Goal: Task Accomplishment & Management: Complete application form

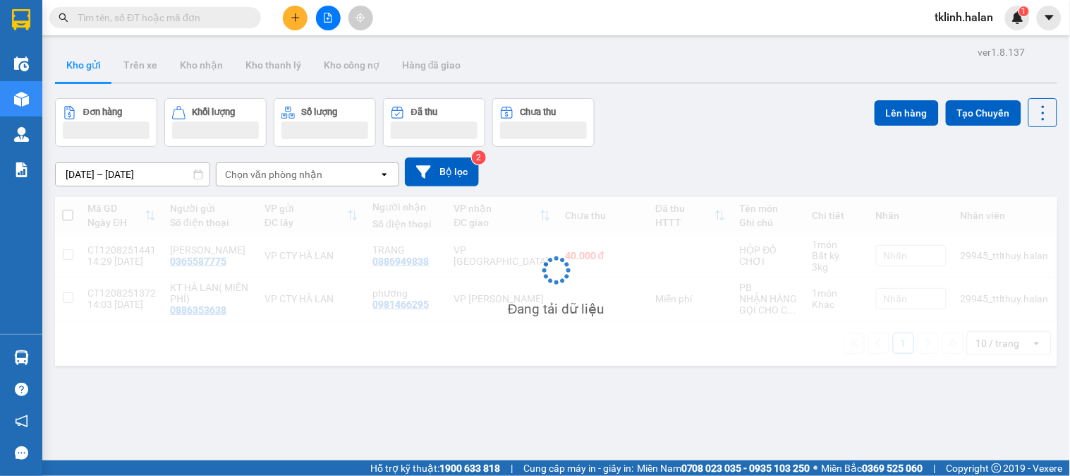
click at [202, 23] on input "text" at bounding box center [161, 18] width 167 height 16
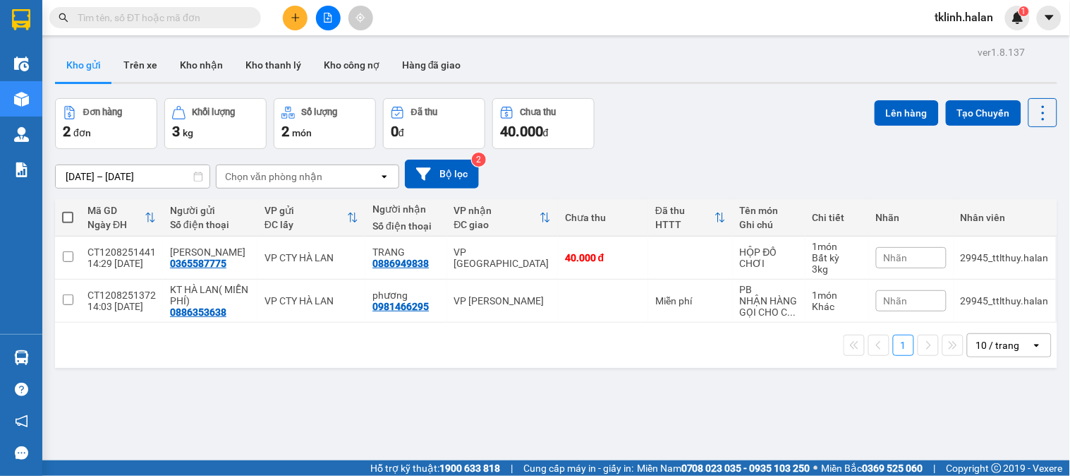
paste input "1008250741"
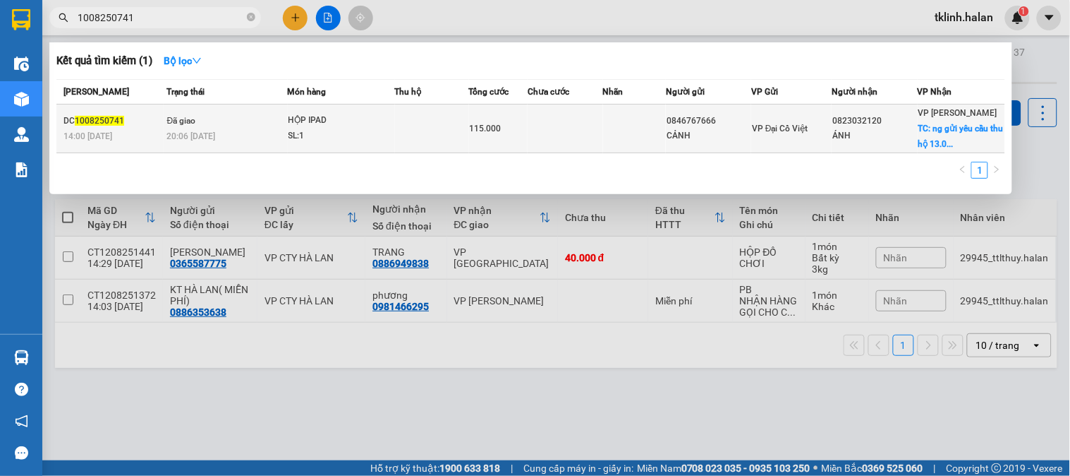
type input "1008250741"
click at [526, 138] on td "115.000" at bounding box center [498, 128] width 59 height 49
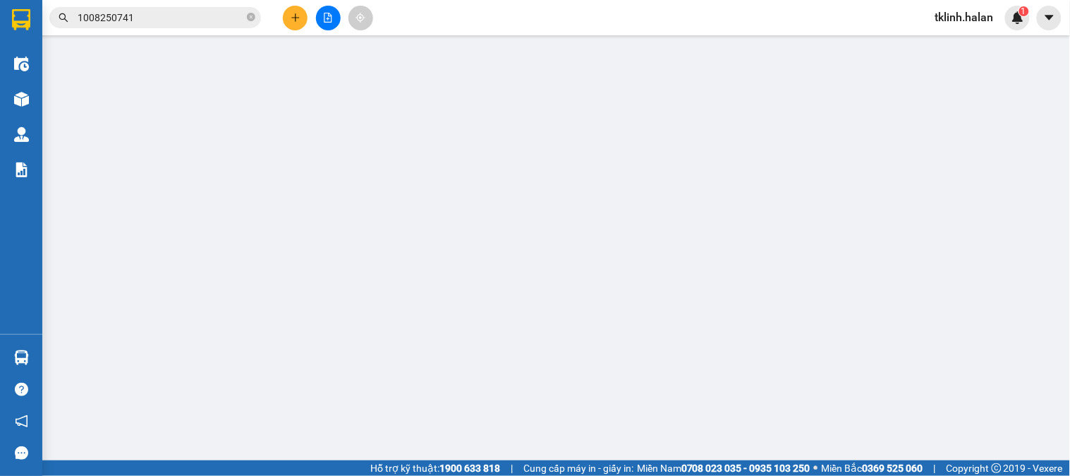
type input "0846767666"
type input "CẢNH"
type input "0823032120"
type input "ÁNH"
checkbox input "true"
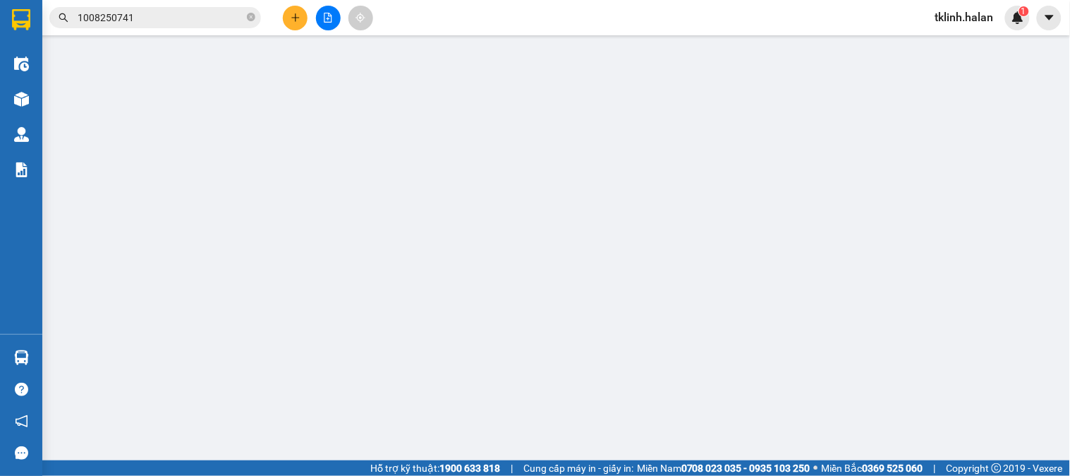
type input "ng gửi yêu cầu thu hộ 13.000.000vnđ (phí thu hộ 80k người nhận thanh toán)"
type input "80.000"
type input "ng gửi yêu cầu"
checkbox input "true"
type input "115.000"
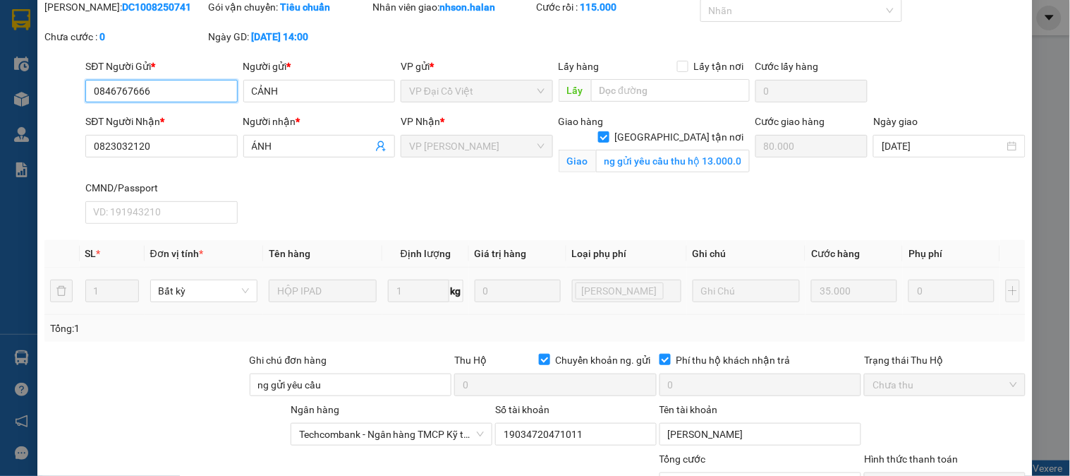
scroll to position [78, 0]
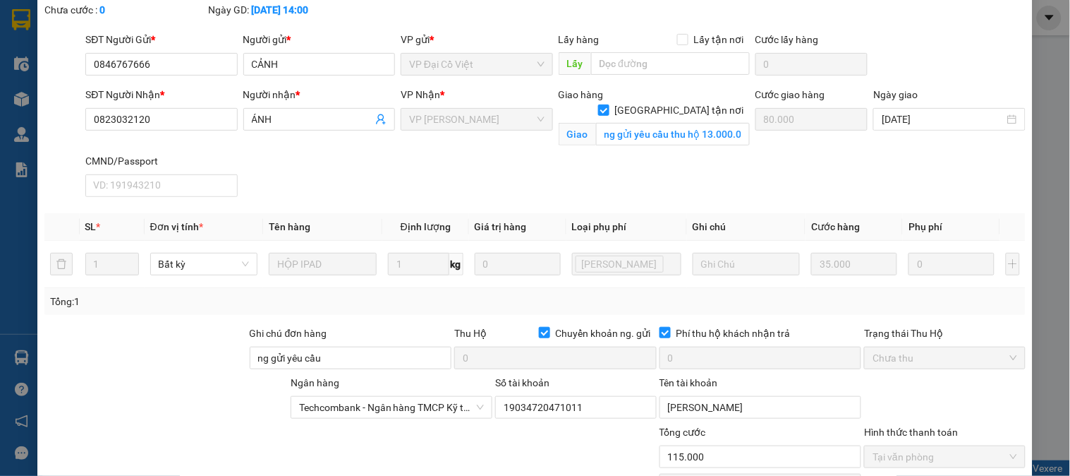
click at [481, 183] on div "SĐT Người Nhận * 0823032120 Người nhận * ÁNH VP Nhận * VP [PERSON_NAME] hàng Gi…" at bounding box center [556, 145] width 946 height 116
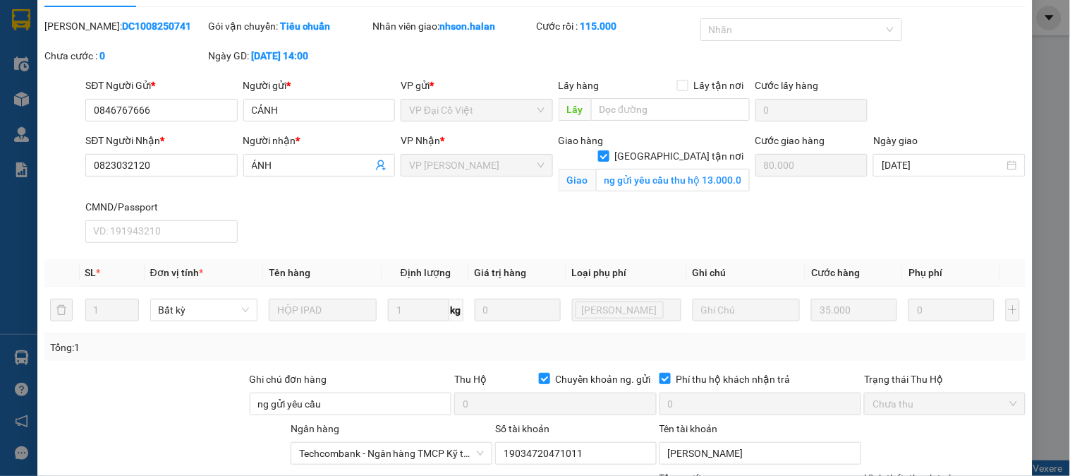
scroll to position [38, 0]
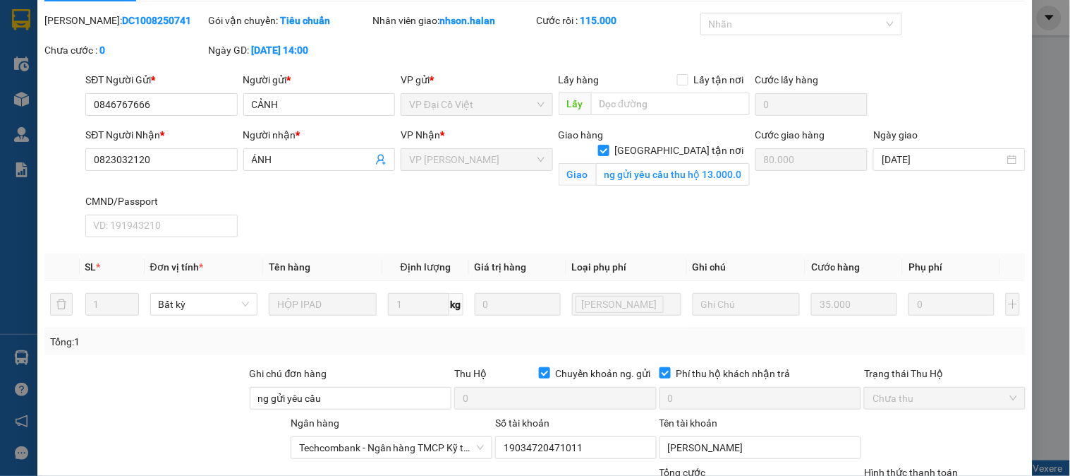
click at [413, 231] on div "SĐT Người Nhận * 0823032120 Người nhận * ÁNH VP Nhận * VP [PERSON_NAME] hàng Gi…" at bounding box center [556, 185] width 946 height 116
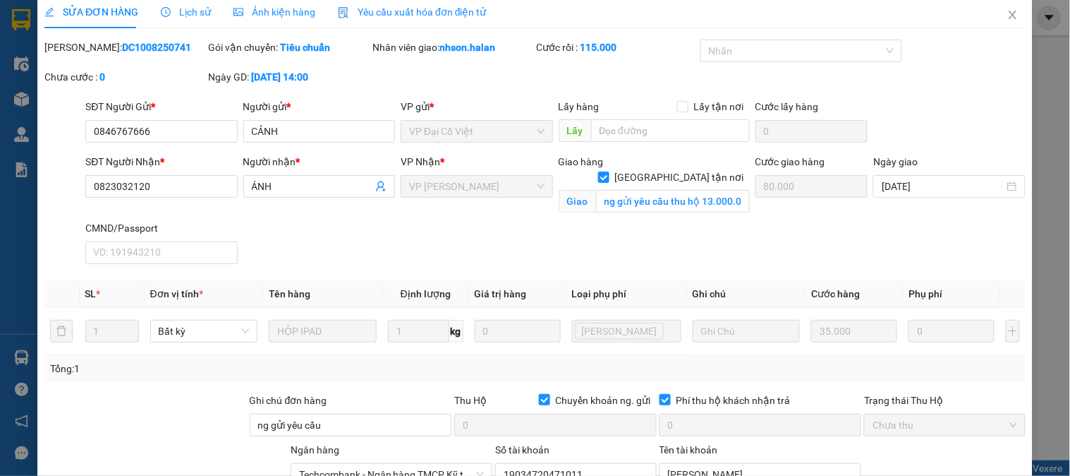
scroll to position [0, 0]
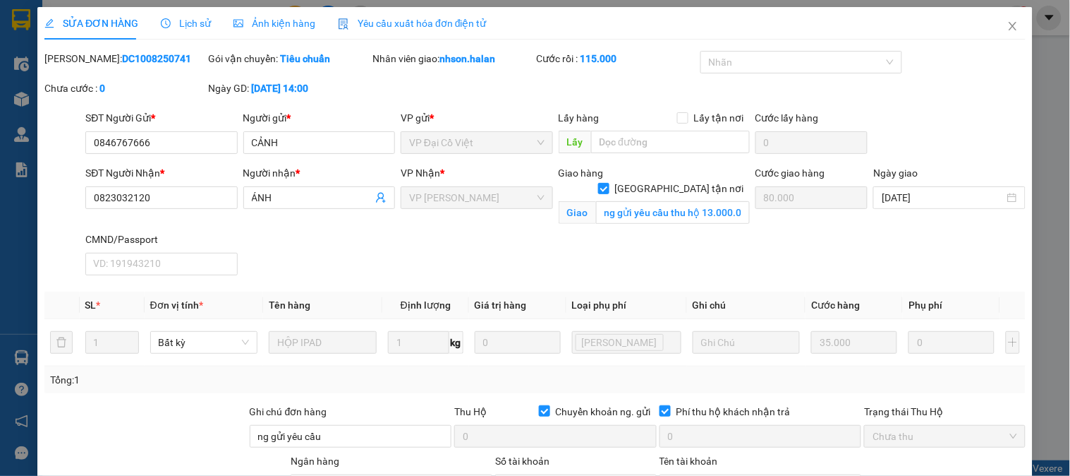
click at [198, 29] on span "Lịch sử" at bounding box center [186, 23] width 50 height 11
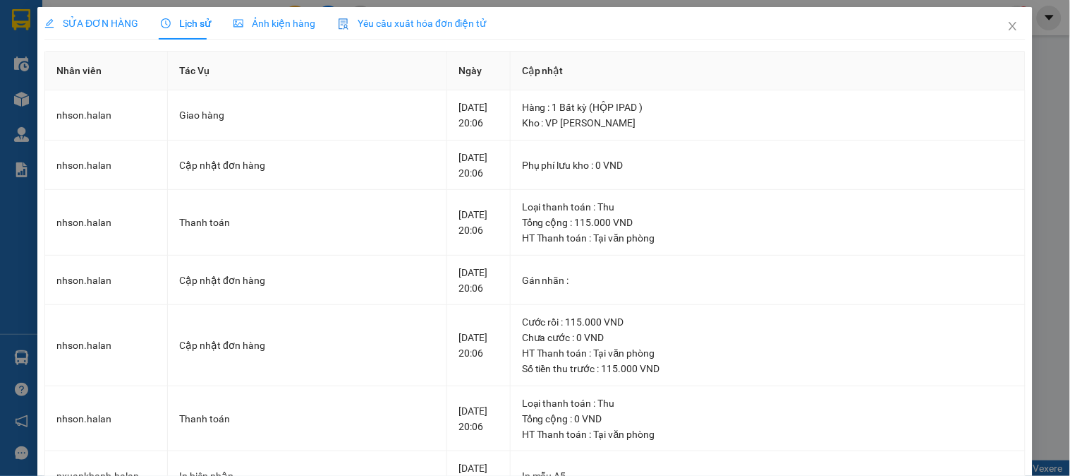
click at [99, 21] on span "SỬA ĐƠN HÀNG" at bounding box center [91, 23] width 94 height 11
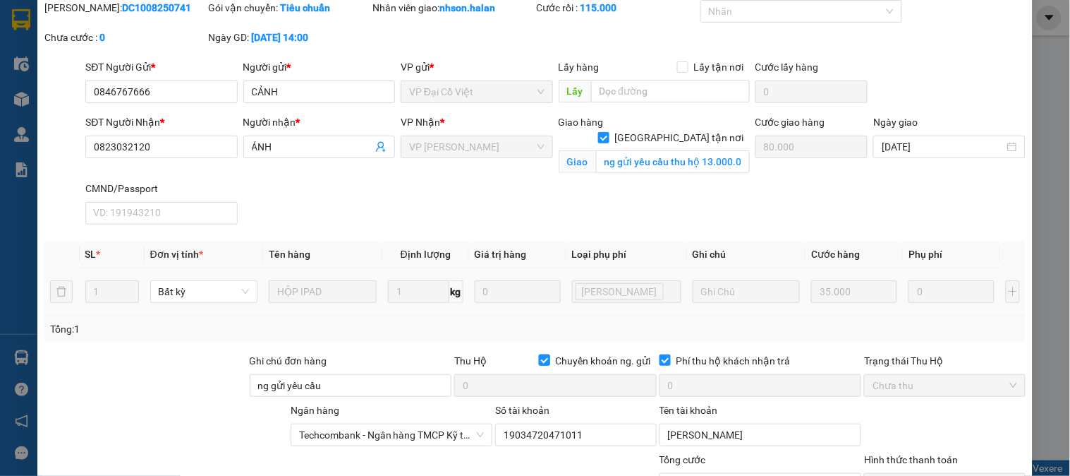
scroll to position [78, 0]
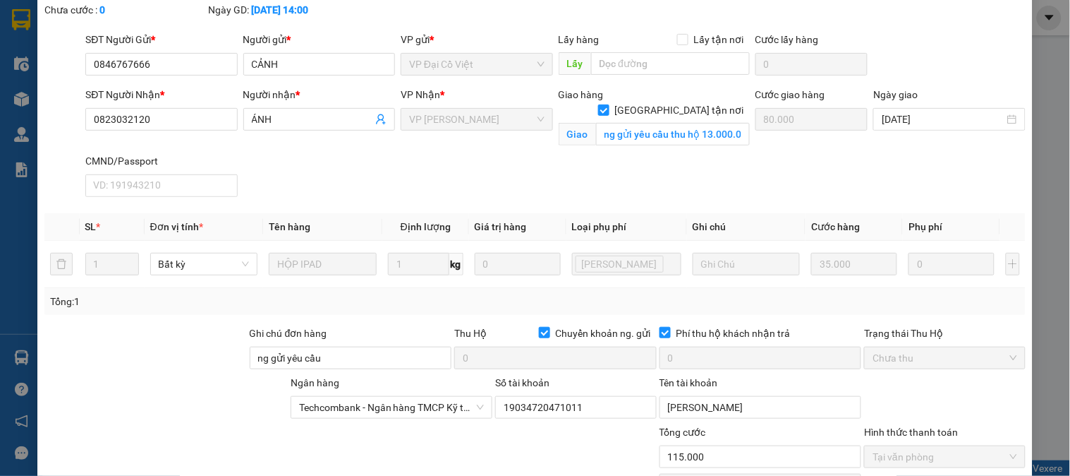
click at [513, 162] on div "SĐT Người Nhận * 0823032120 Người nhận * ÁNH VP Nhận * VP [PERSON_NAME] hàng Gi…" at bounding box center [556, 145] width 946 height 116
click at [399, 188] on div "SĐT Người Nhận * 0823032120 Người nhận * ÁNH VP Nhận * VP [PERSON_NAME] hàng Gi…" at bounding box center [556, 145] width 946 height 116
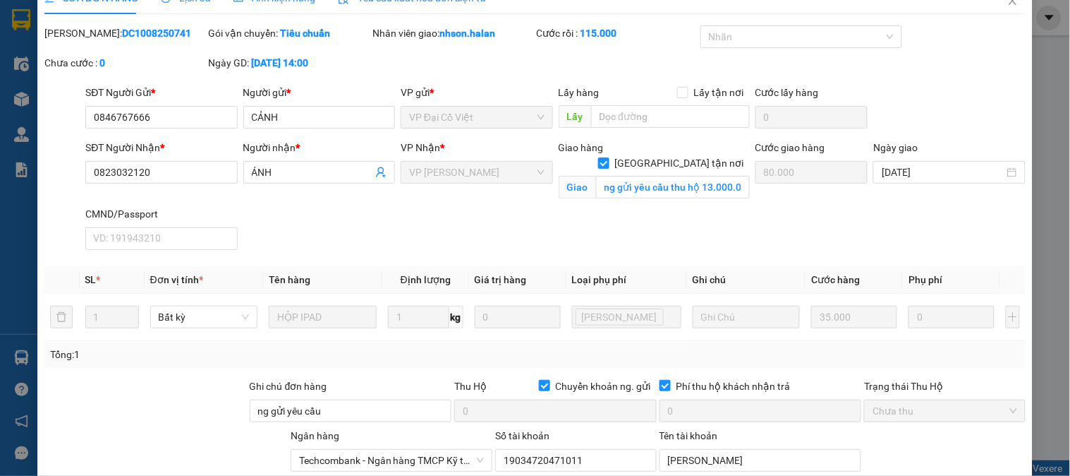
scroll to position [0, 0]
